Goal: Task Accomplishment & Management: Use online tool/utility

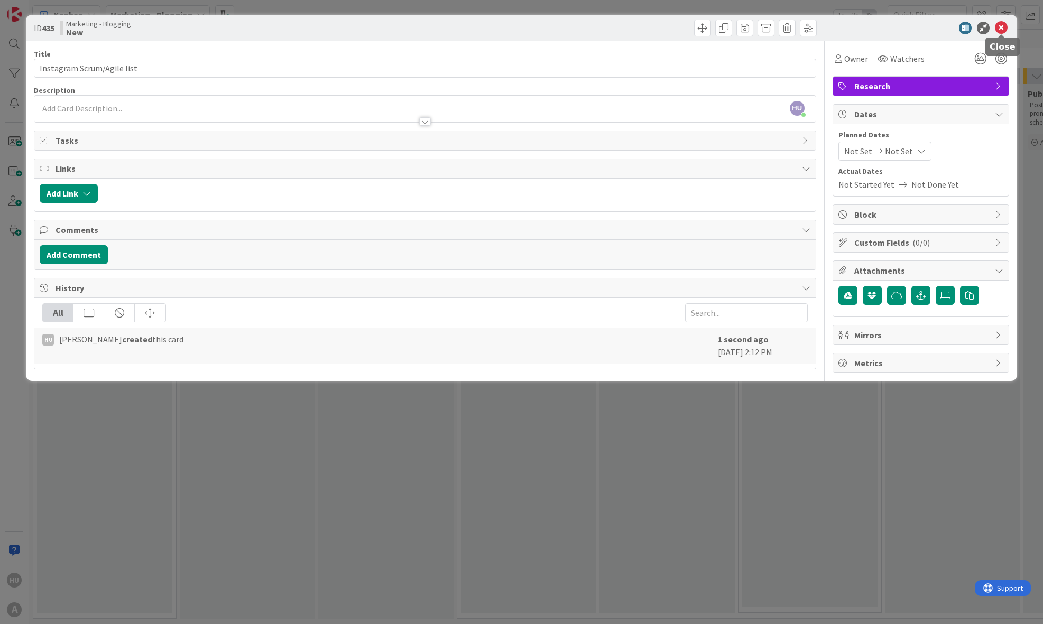
click at [1003, 26] on icon at bounding box center [1001, 28] width 13 height 13
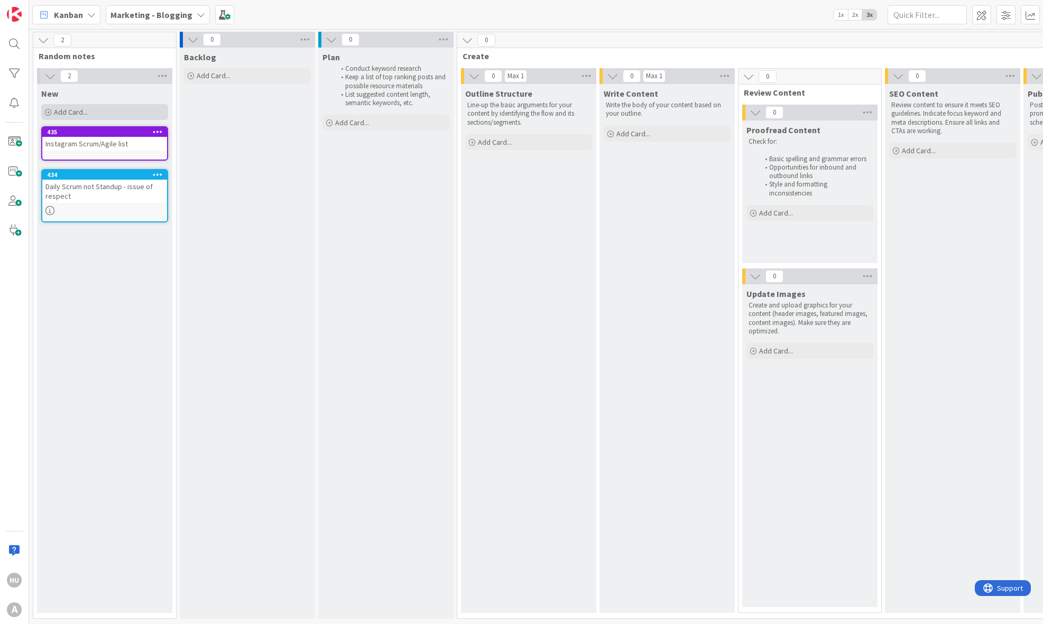
click at [55, 110] on span "Add Card..." at bounding box center [71, 112] width 34 height 10
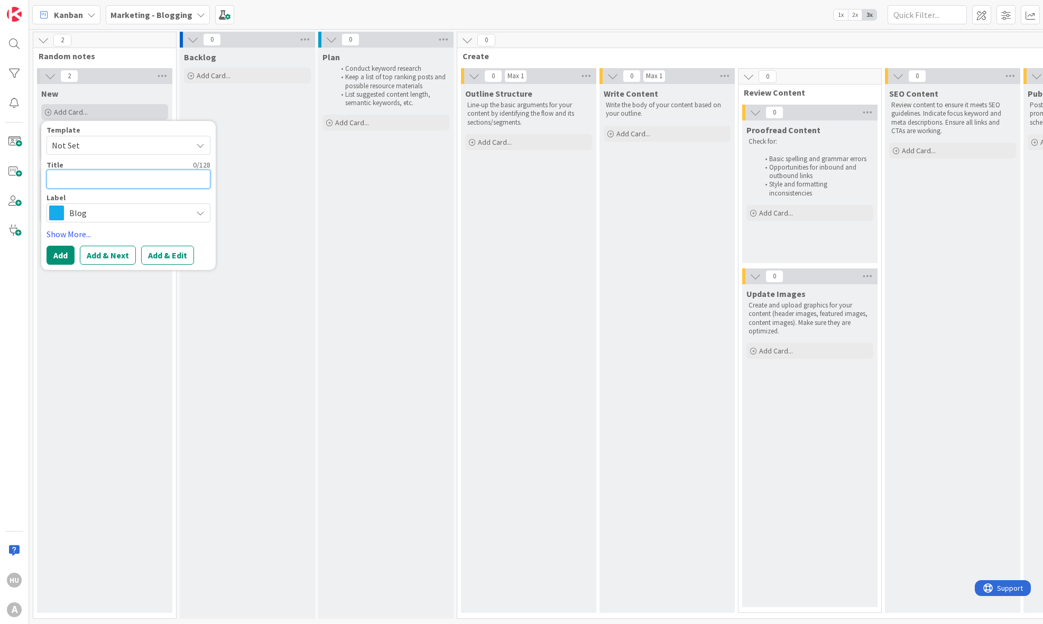
type textarea "m"
type textarea "x"
type textarea "me"
type textarea "x"
type textarea "mes"
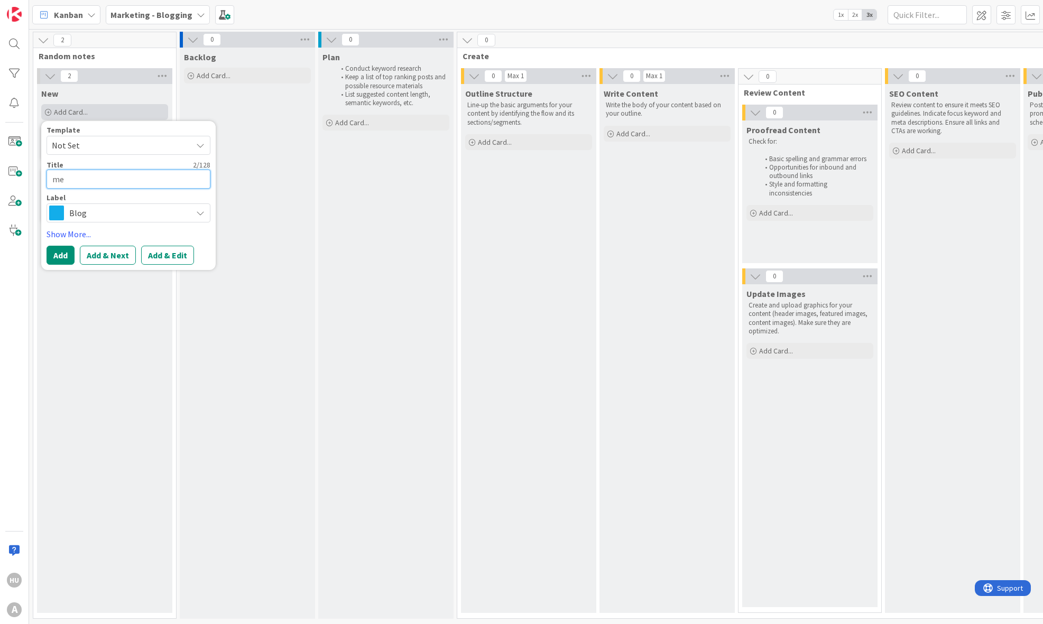
type textarea "x"
type textarea "mess"
type textarea "x"
type textarea "messa"
type textarea "x"
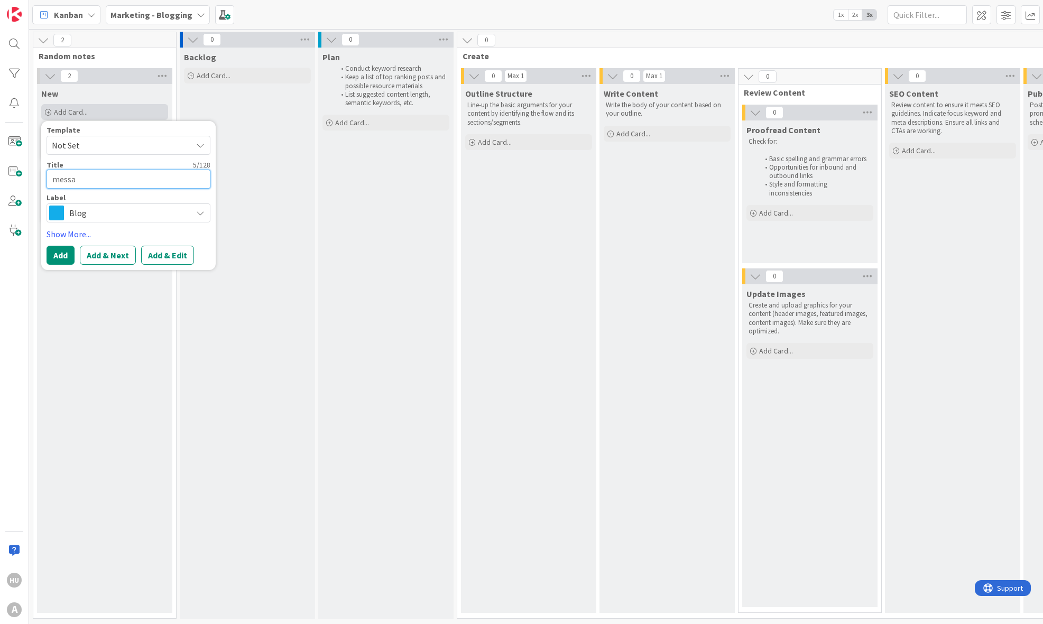
type textarea "messag"
type textarea "x"
type textarea "messagi"
type textarea "x"
type textarea "messagin"
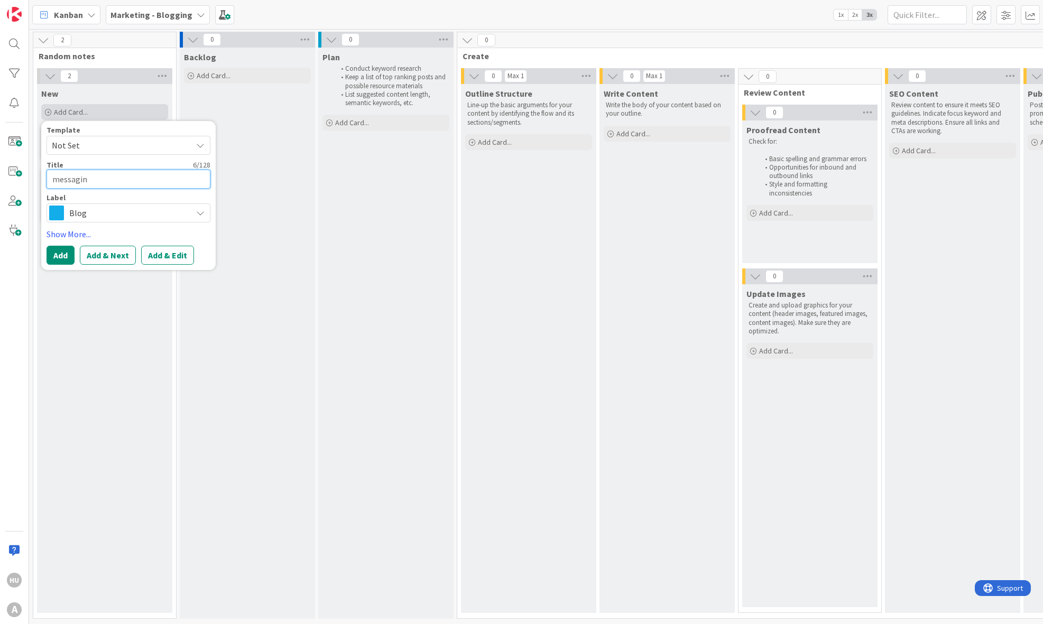
type textarea "x"
type textarea "messagi"
type textarea "x"
type textarea "messag"
type textarea "x"
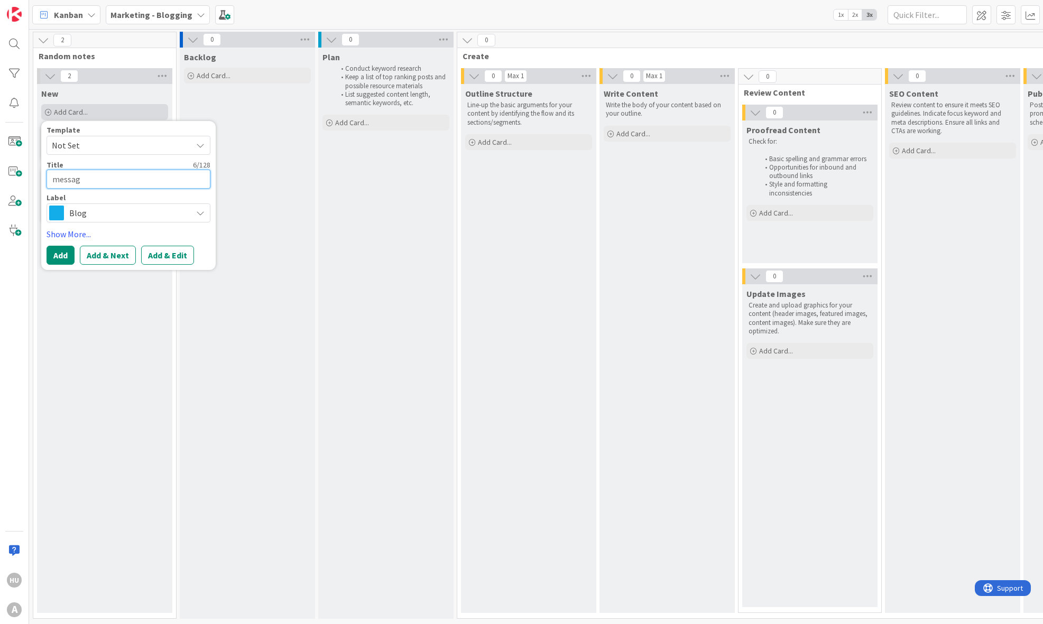
type textarea "messa"
type textarea "x"
type textarea "mess"
type textarea "x"
type textarea "mes"
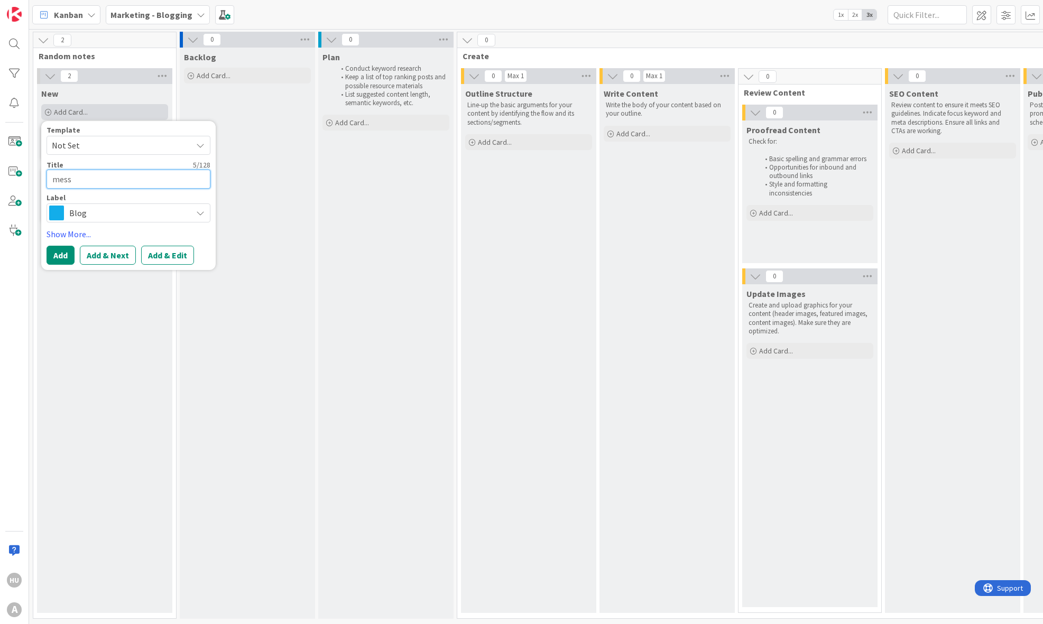
type textarea "x"
type textarea "me"
type textarea "x"
type textarea "m"
type textarea "x"
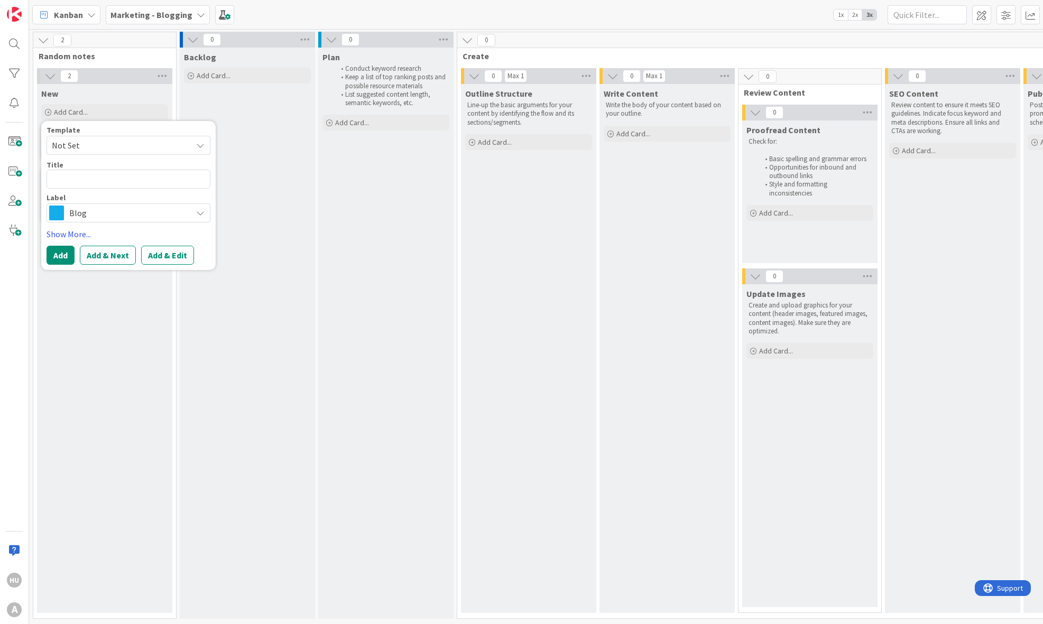
click at [91, 215] on span "Blog" at bounding box center [127, 213] width 117 height 15
click at [87, 285] on link "Edit Labels..." at bounding box center [85, 282] width 77 height 14
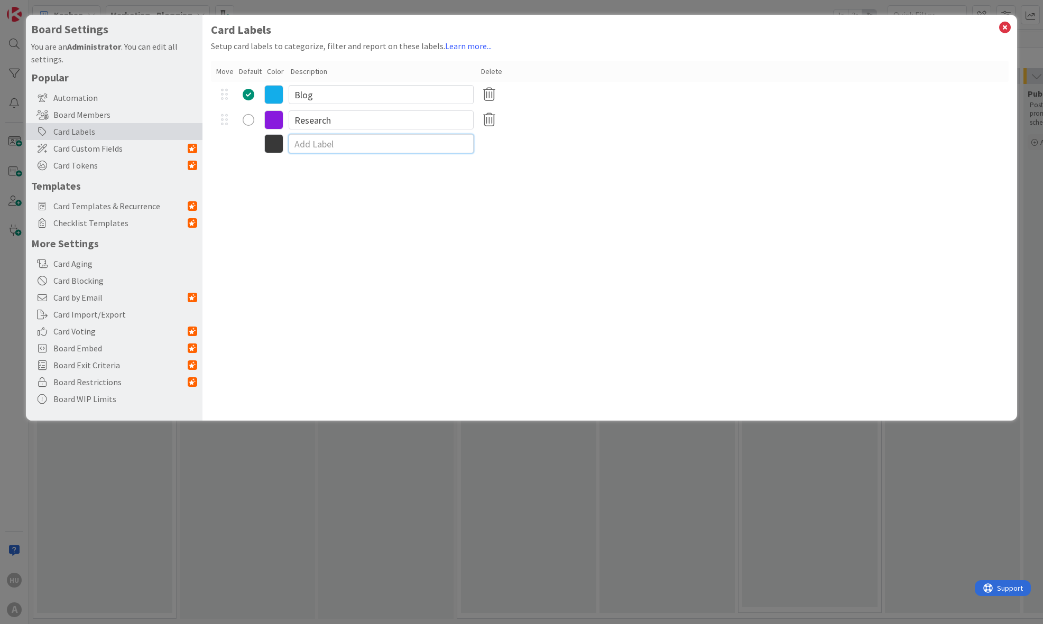
click at [304, 145] on input at bounding box center [381, 143] width 185 height 19
type input "Messaging"
click at [269, 149] on icon at bounding box center [273, 145] width 19 height 19
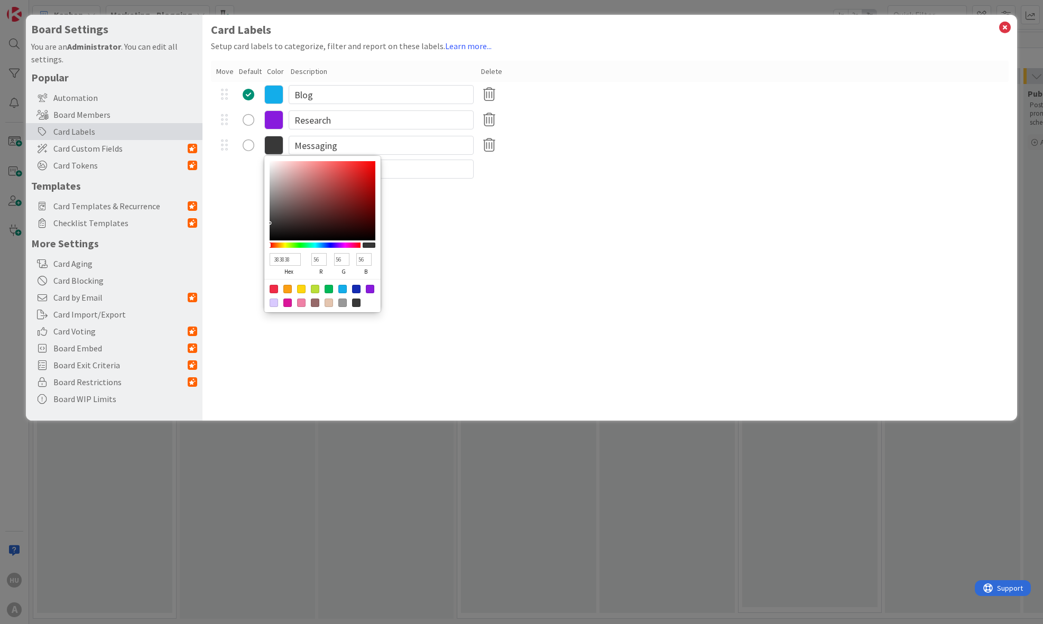
click at [326, 303] on div at bounding box center [329, 303] width 8 height 8
type input "E4C5AF"
type input "228"
type input "197"
type input "175"
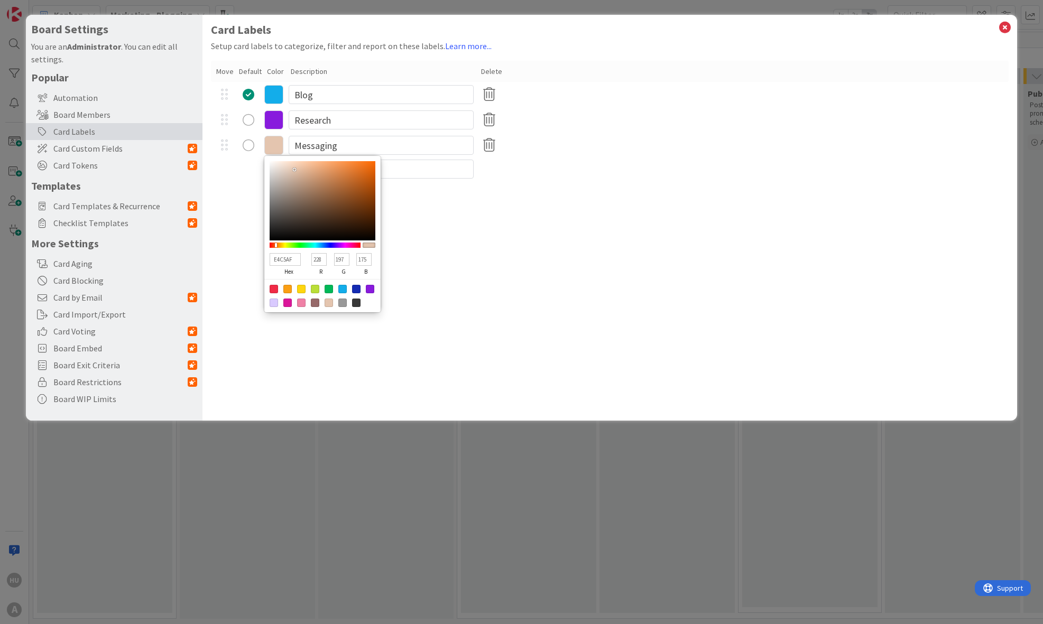
click at [430, 233] on div "Card Labels Setup card labels to categorize, filter and report on these labels.…" at bounding box center [609, 218] width 814 height 406
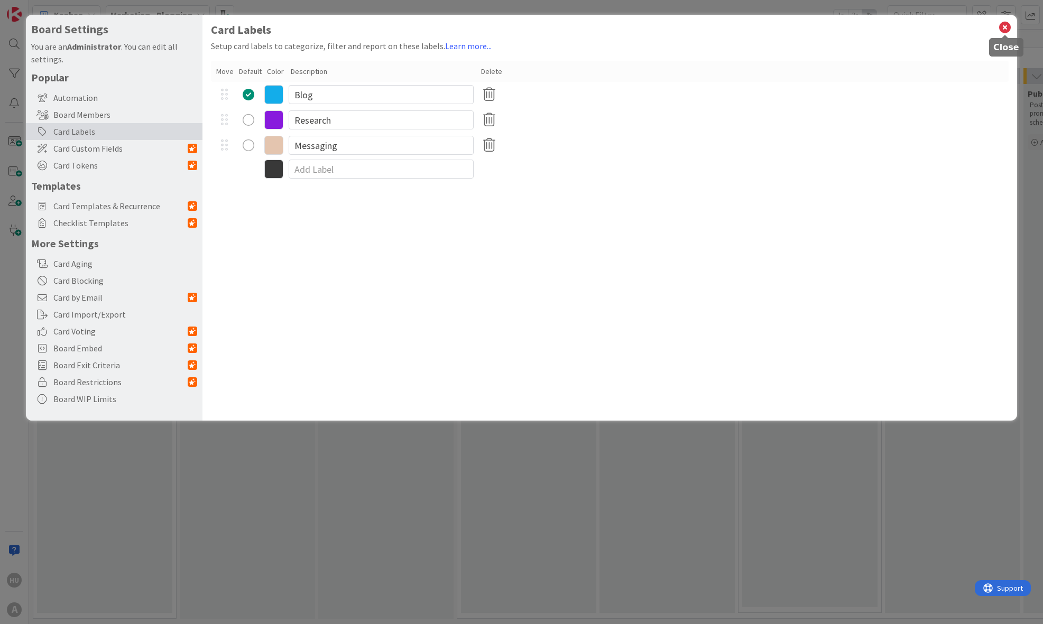
click at [1006, 27] on icon at bounding box center [1005, 27] width 14 height 15
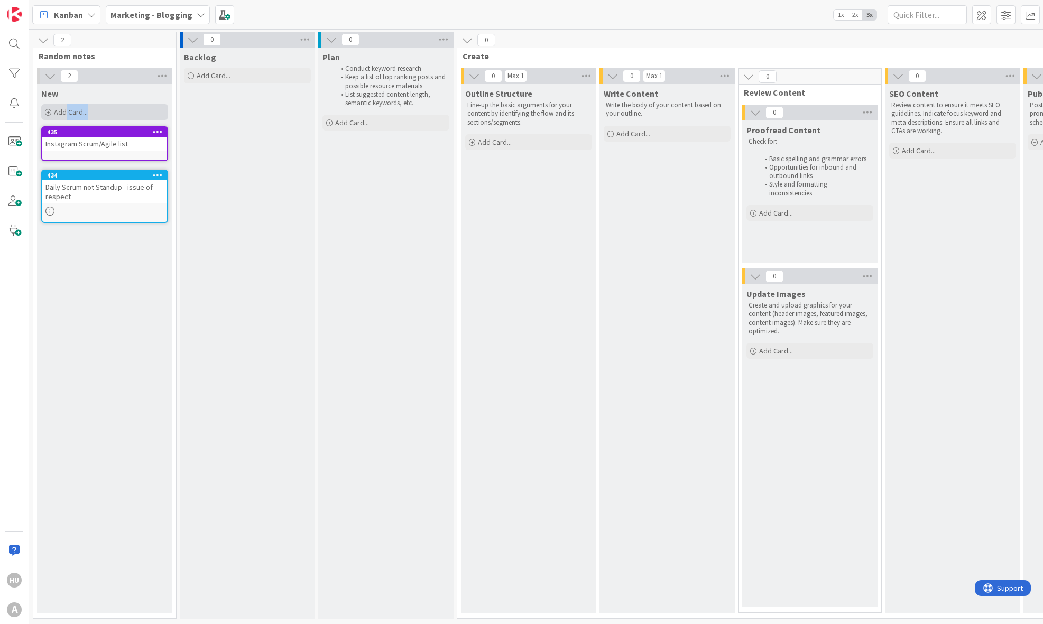
click at [66, 119] on div "New Add Card... Template Not Set Title 0 / 128 Label Blog Blog Research Messagi…" at bounding box center [104, 103] width 135 height 38
click at [49, 114] on icon at bounding box center [48, 112] width 6 height 6
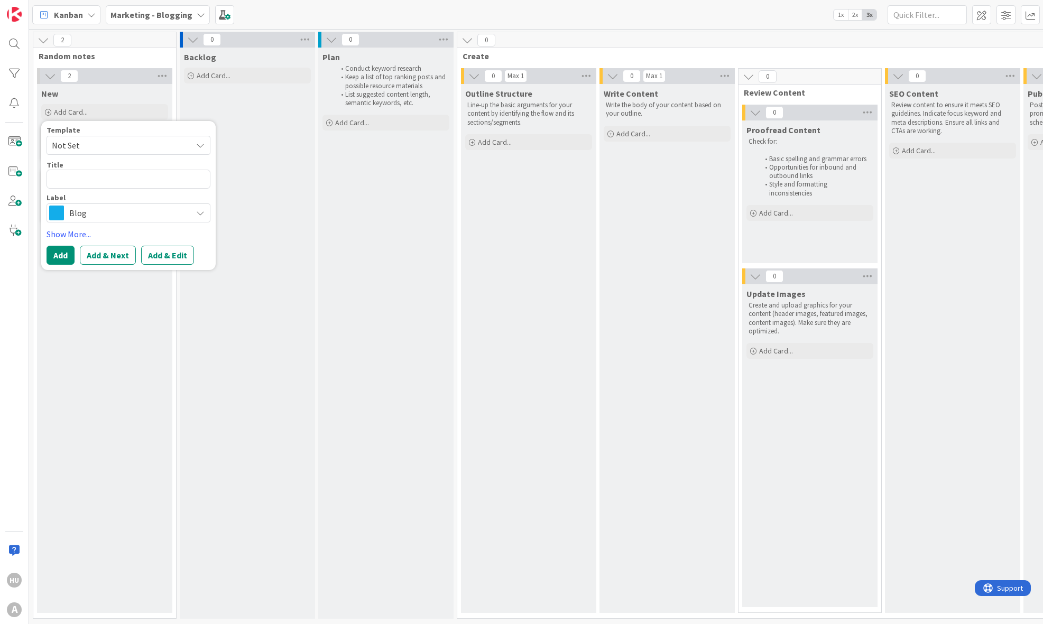
click at [75, 216] on span "Blog" at bounding box center [127, 213] width 117 height 15
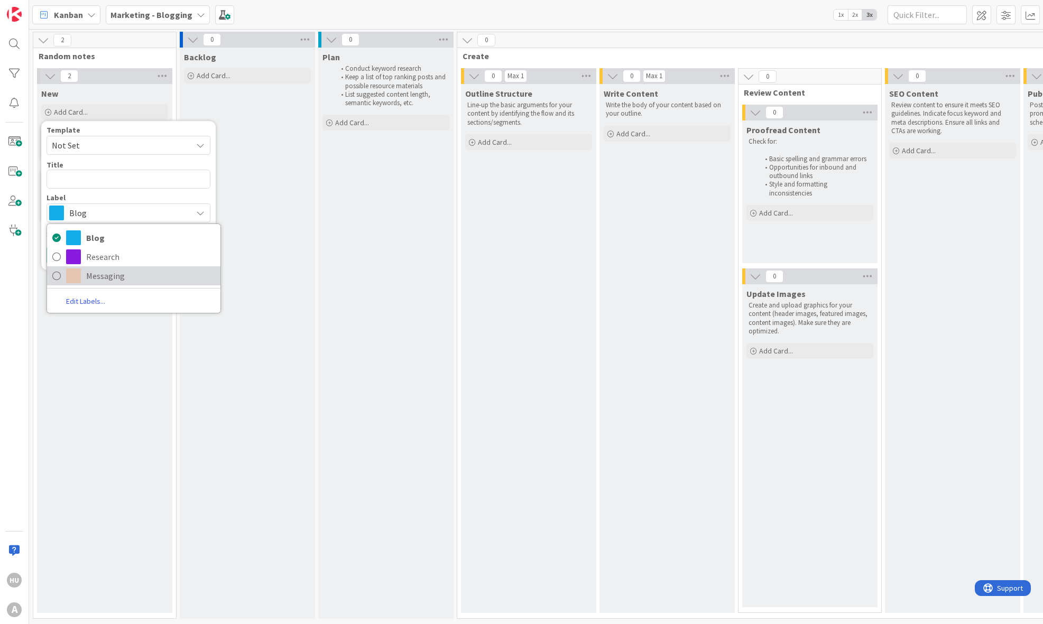
click at [76, 275] on span at bounding box center [73, 276] width 15 height 15
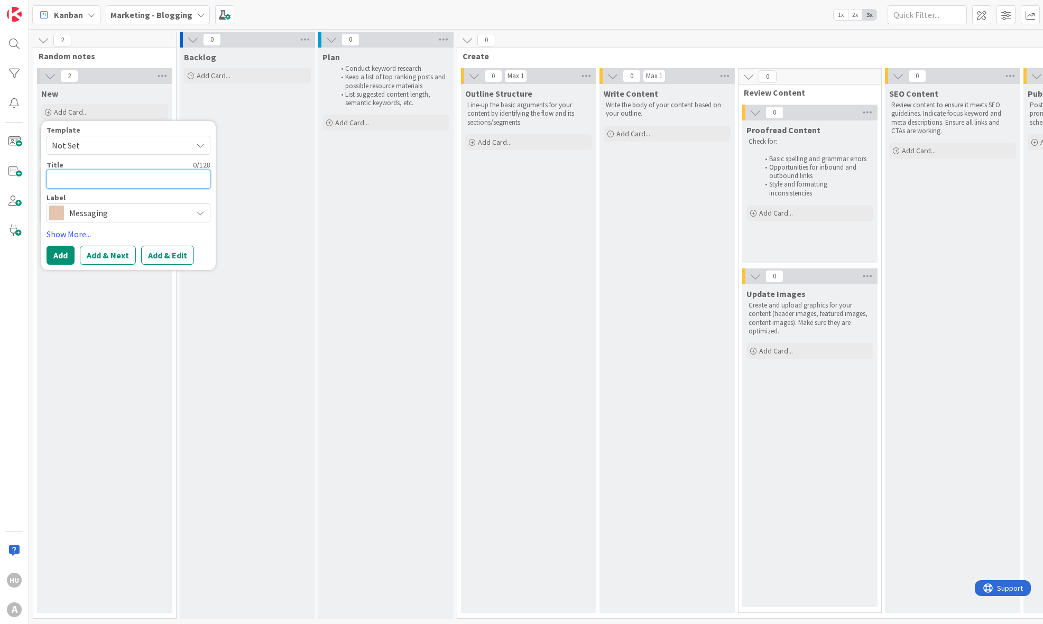
click at [76, 178] on textarea at bounding box center [129, 179] width 164 height 19
type textarea "S"
type textarea "x"
type textarea "Sc"
type textarea "x"
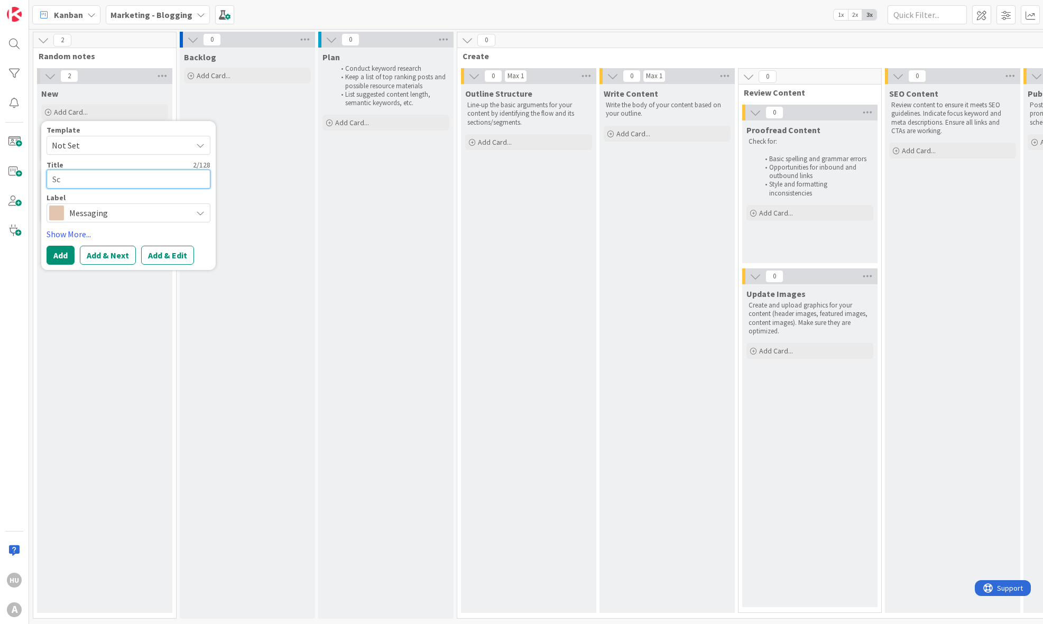
type textarea "Scr"
type textarea "x"
type textarea "Scru"
type textarea "x"
type textarea "Scrum"
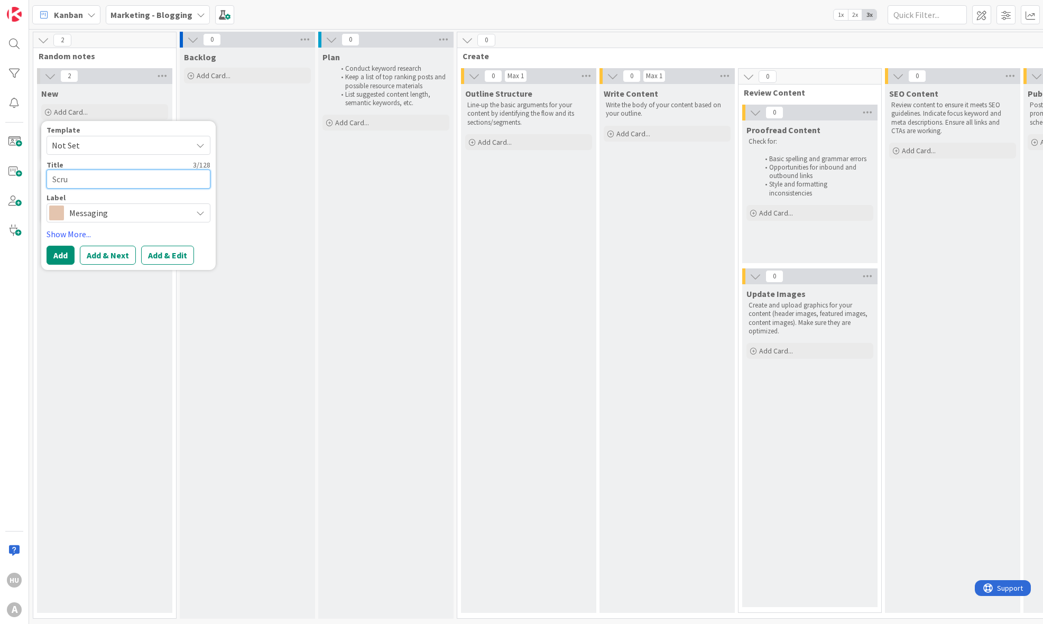
type textarea "x"
type textarea "Scrum"
type textarea "x"
type textarea "Scrum p"
type textarea "x"
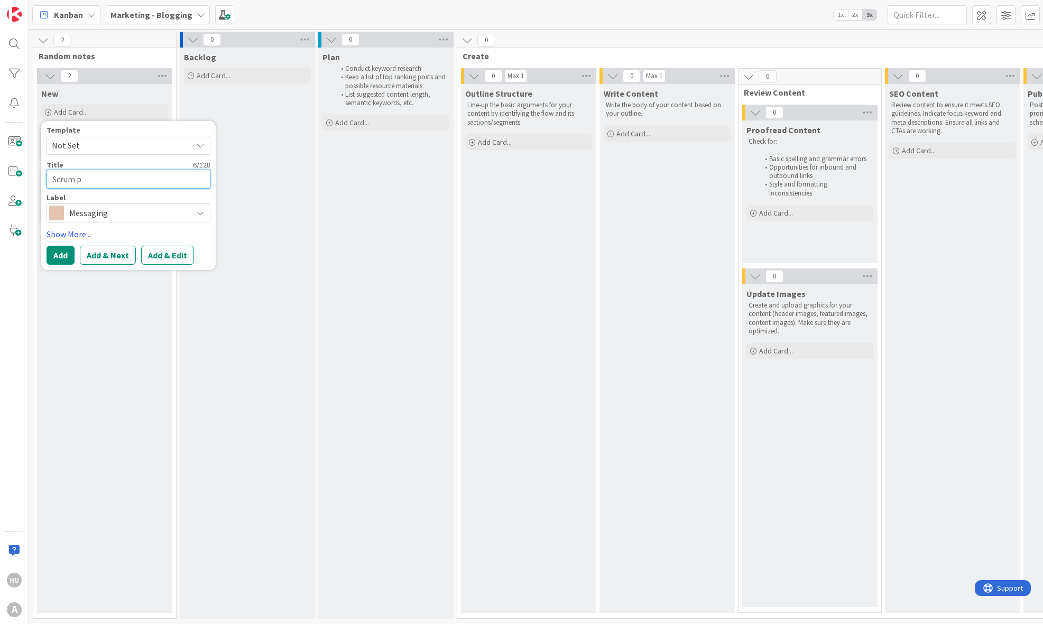
type textarea "Scrum pa"
type textarea "x"
type textarea "Scrum pai"
type textarea "x"
type textarea "Scrum pain"
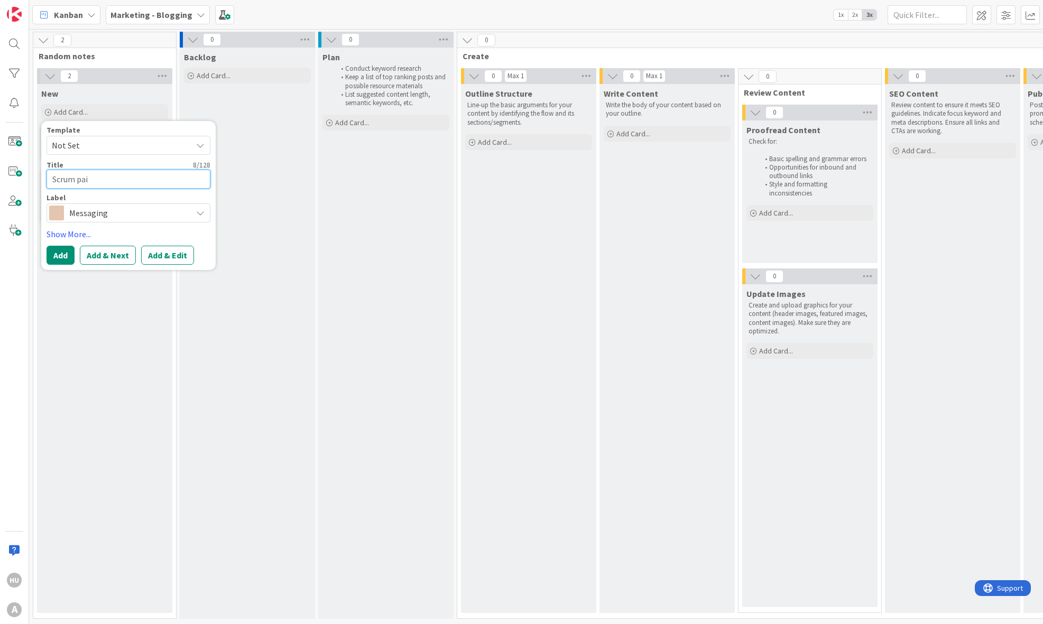
type textarea "x"
type textarea "Scrum pain"
type textarea "x"
type textarea "Scrum pain r"
type textarea "x"
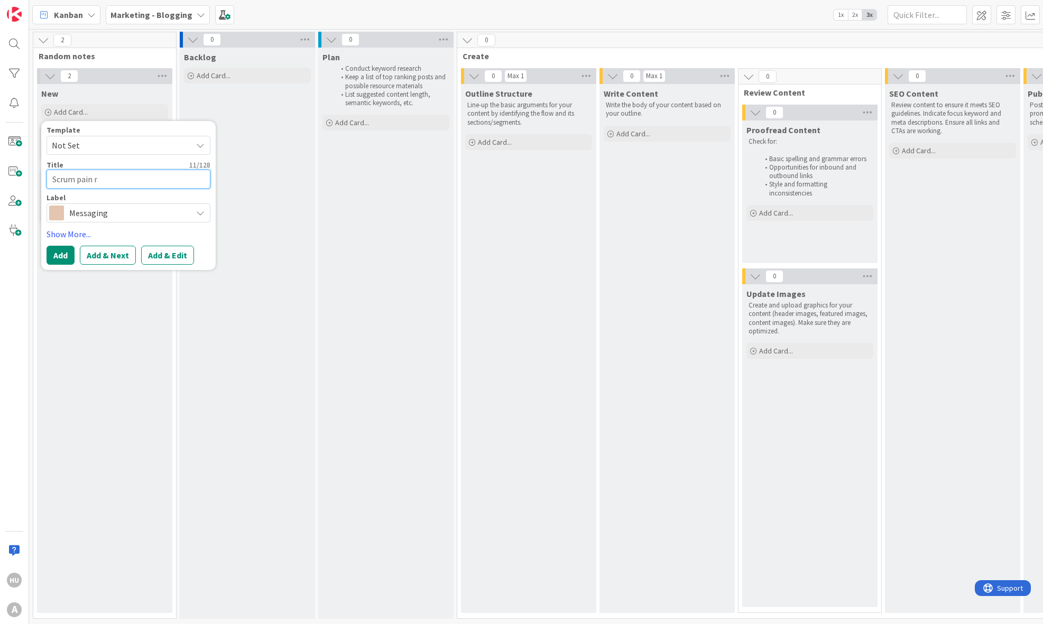
type textarea "Scrum pain re"
type textarea "x"
type textarea "Scrum pain rem"
type textarea "x"
type textarea "Scrum pain reme"
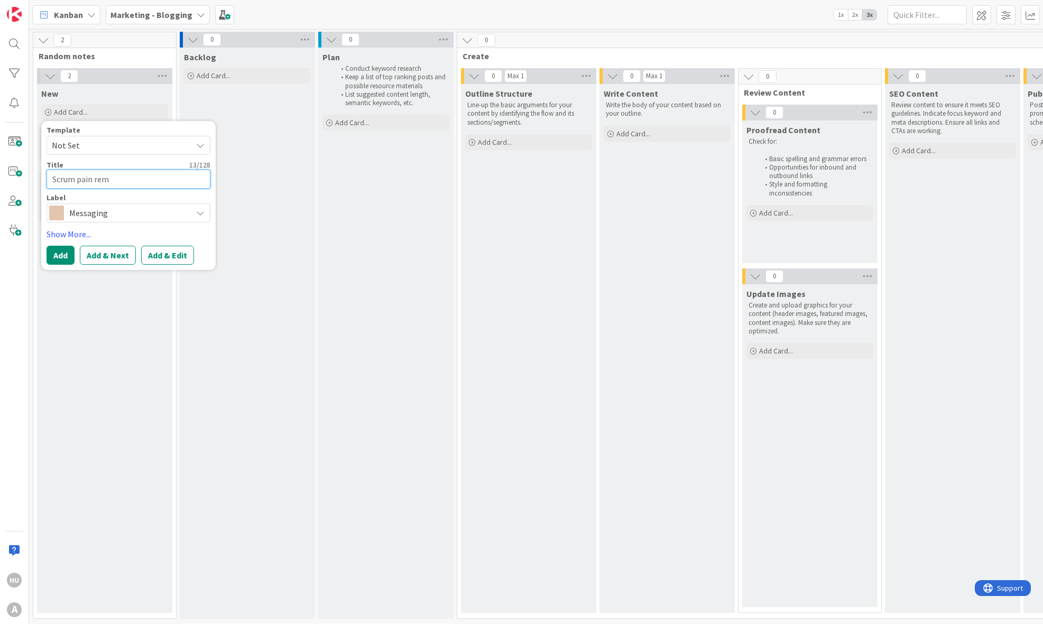
type textarea "x"
type textarea "Scrum pain remem"
type textarea "x"
type textarea "Scrum pain rememd"
type textarea "x"
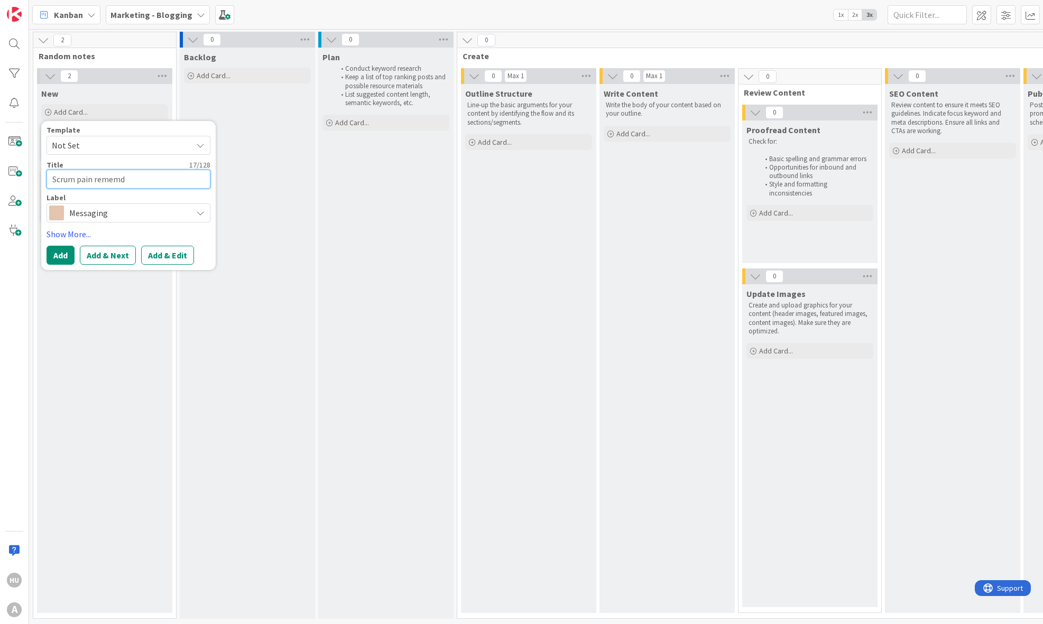
type textarea "Scrum pain rememdy"
type textarea "x"
click at [119, 181] on textarea "Scrum pain rememdy" at bounding box center [129, 179] width 164 height 19
type textarea "Scrum pain remedy"
type textarea "x"
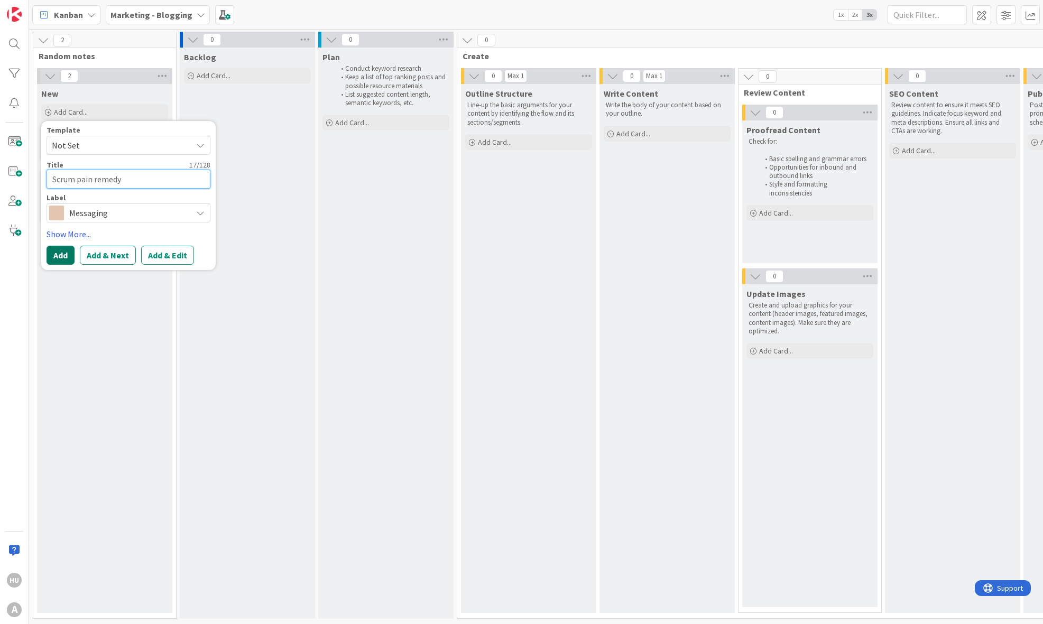
type textarea "Scrum pain remedy"
click at [60, 252] on button "Add" at bounding box center [61, 255] width 28 height 19
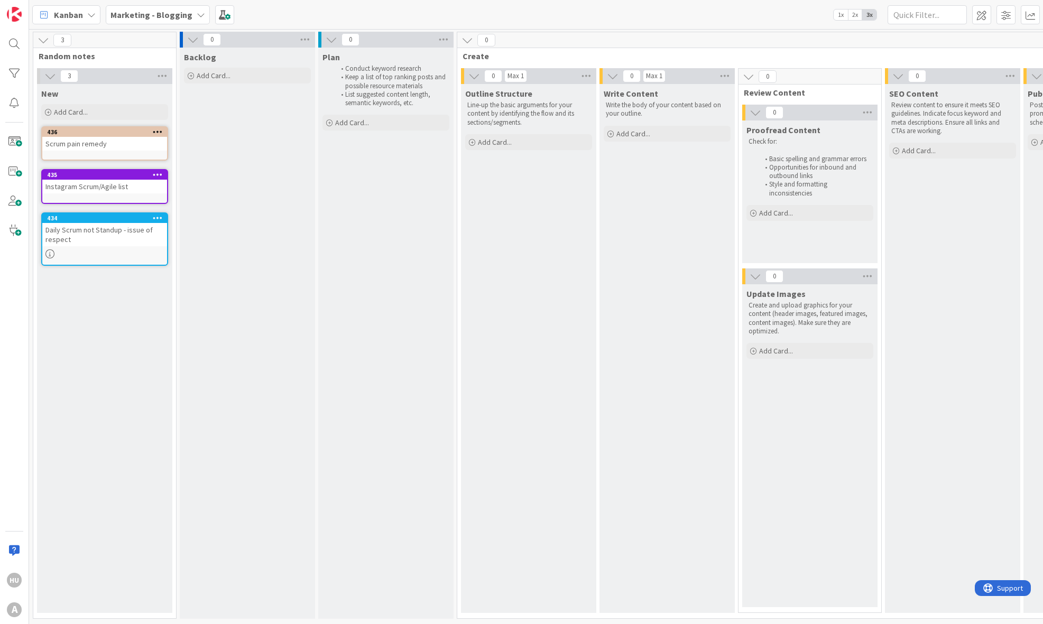
click at [162, 132] on icon at bounding box center [158, 131] width 10 height 7
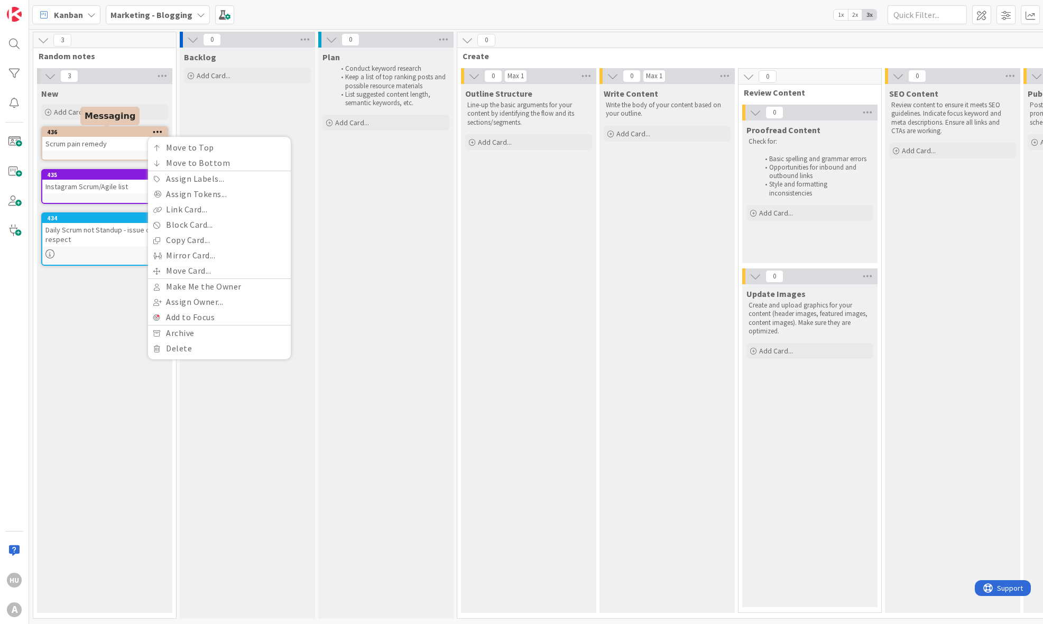
click at [88, 132] on div "436" at bounding box center [107, 131] width 120 height 7
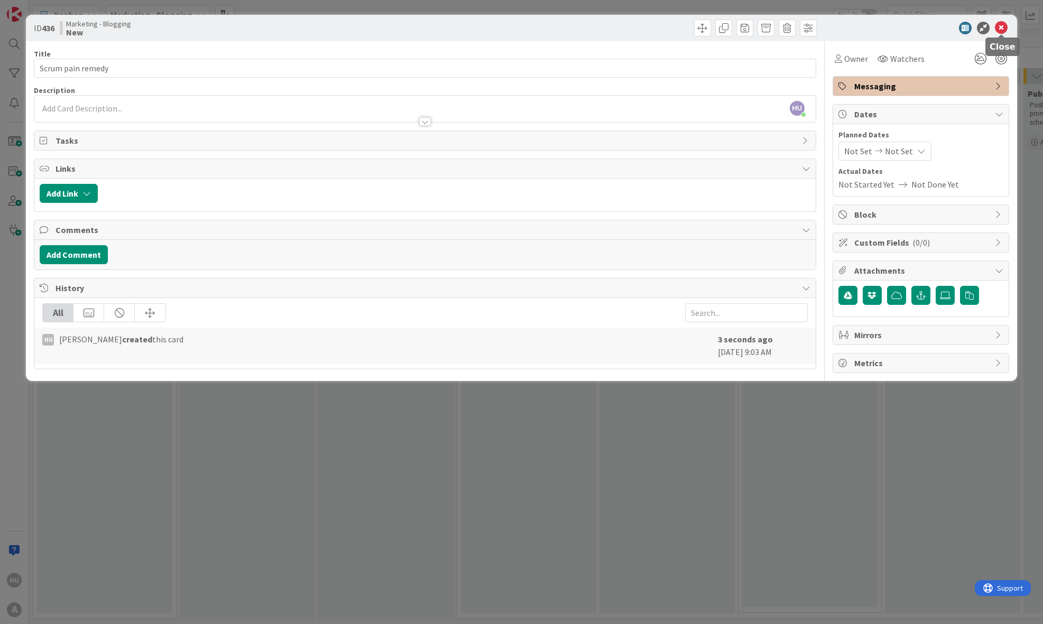
click at [1002, 24] on icon at bounding box center [1001, 28] width 13 height 13
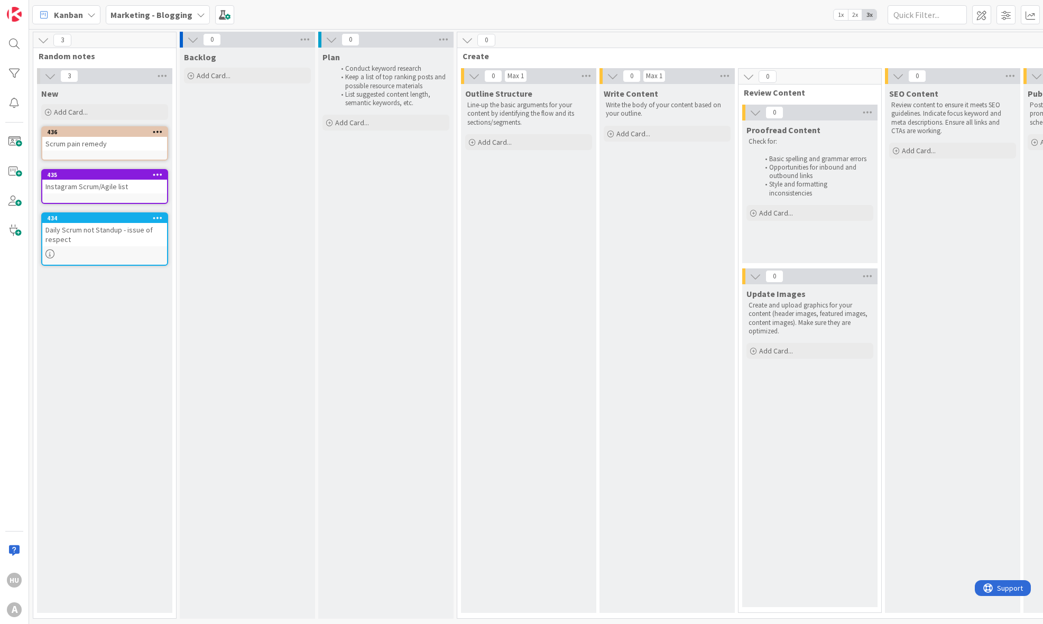
click at [197, 15] on icon at bounding box center [201, 15] width 8 height 8
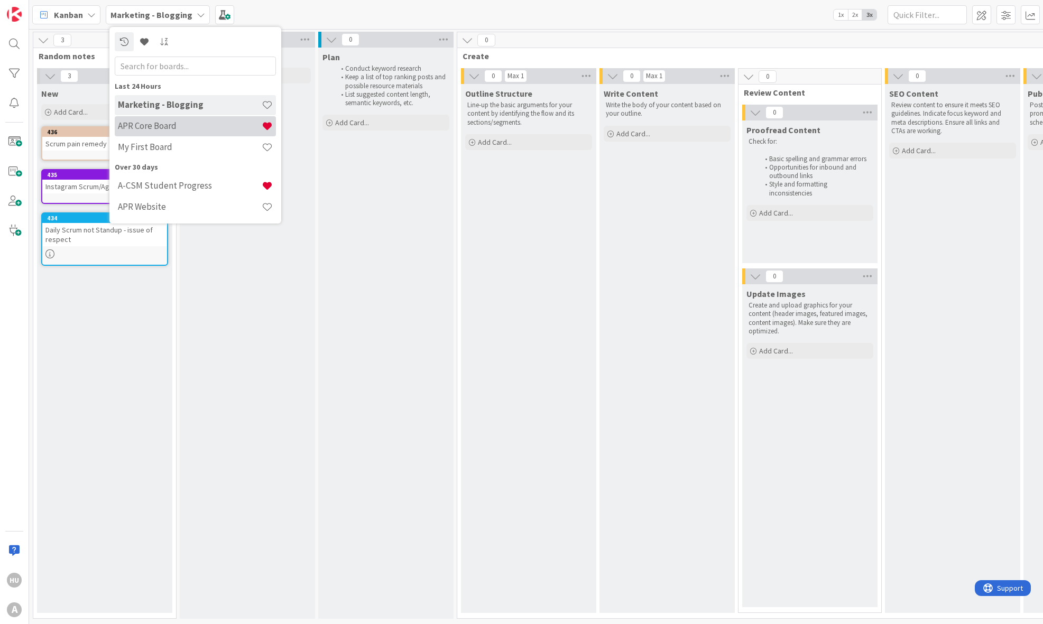
click at [164, 122] on h4 "APR Core Board" at bounding box center [190, 126] width 144 height 11
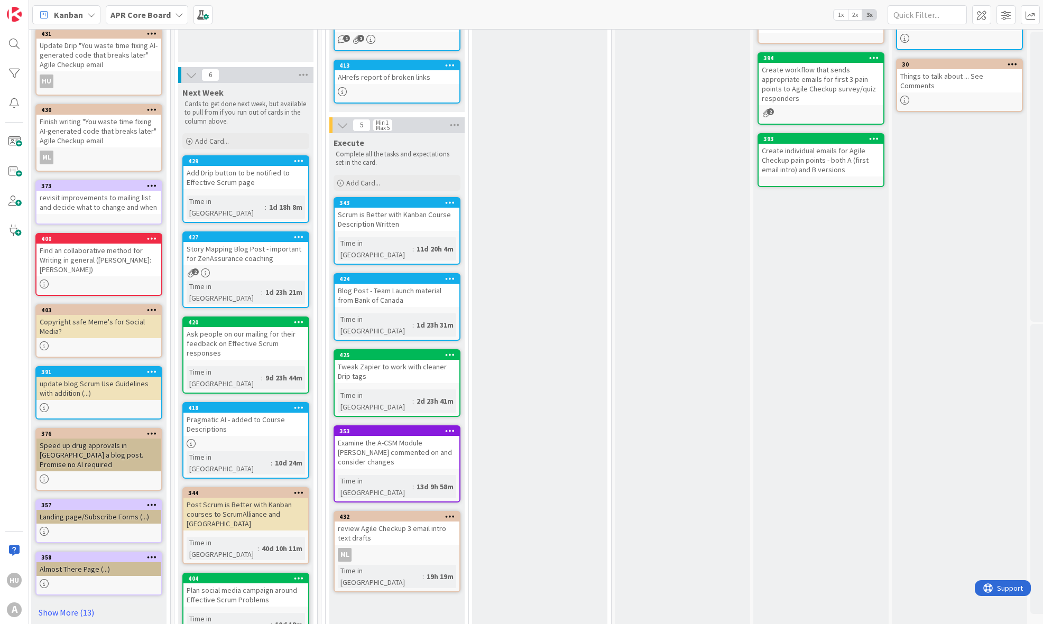
scroll to position [164, 837]
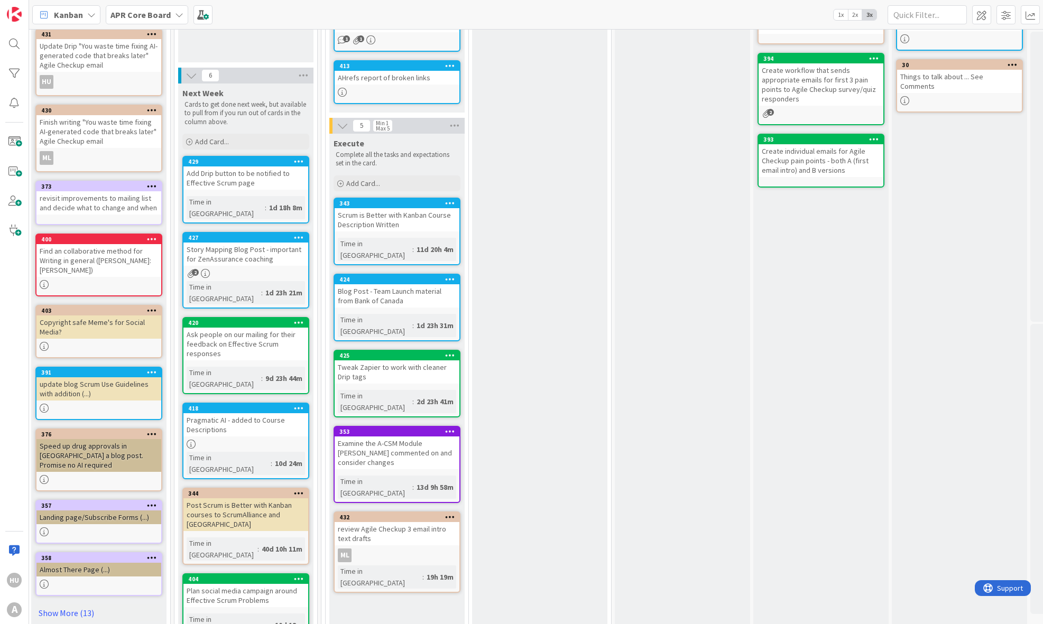
drag, startPoint x: 237, startPoint y: 430, endPoint x: 364, endPoint y: 613, distance: 222.2
